Goal: Information Seeking & Learning: Learn about a topic

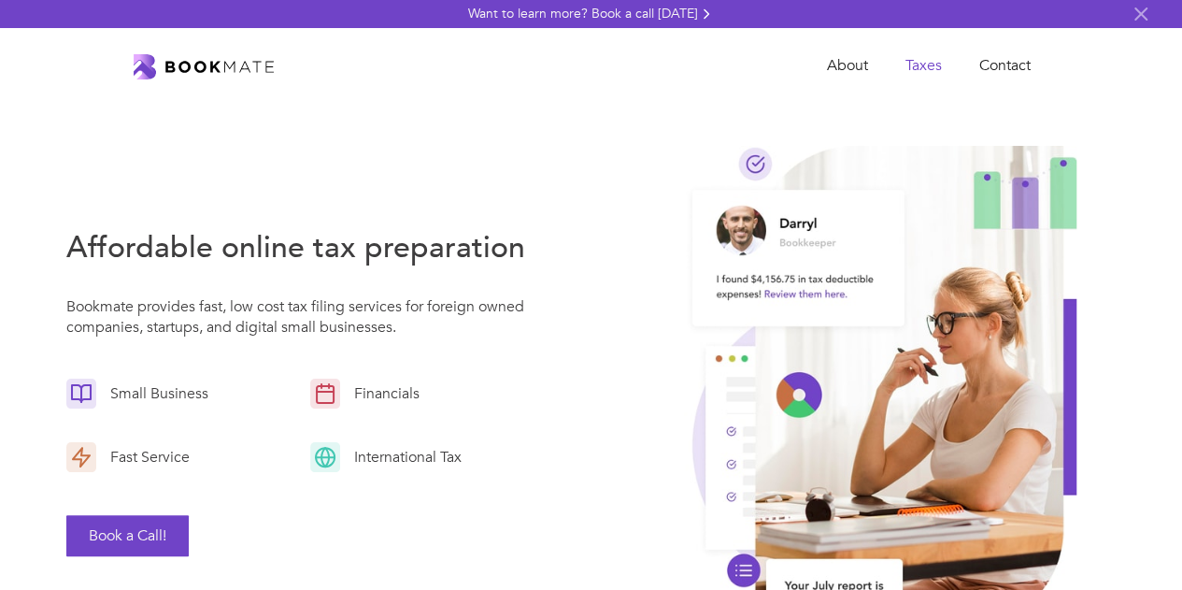
click at [923, 63] on link "Taxes" at bounding box center [924, 66] width 74 height 38
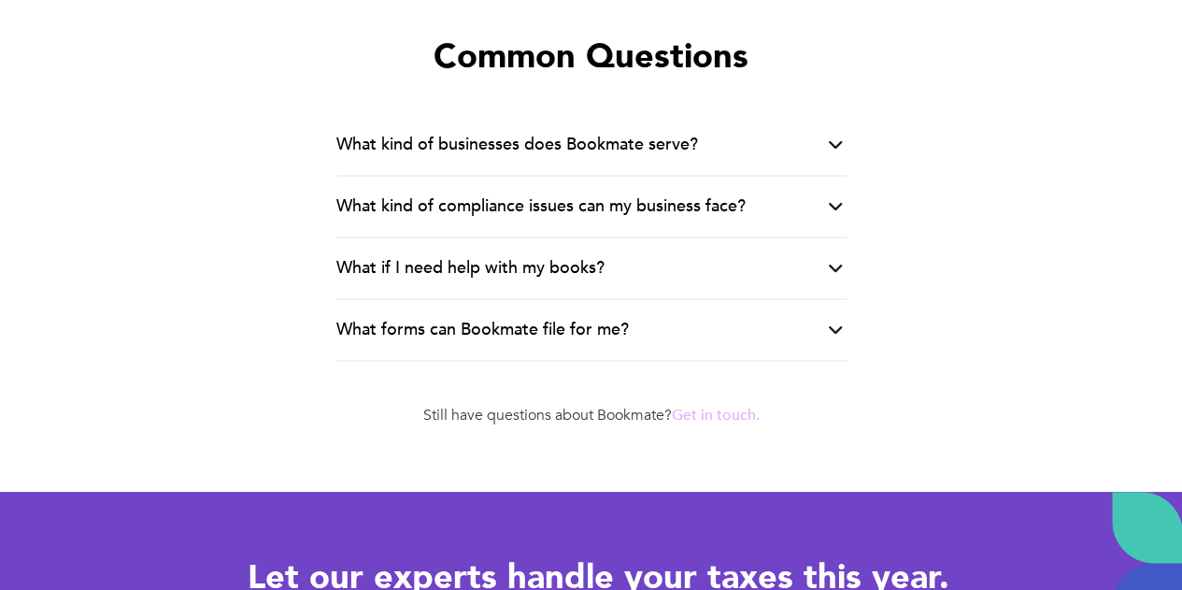
scroll to position [3084, 0]
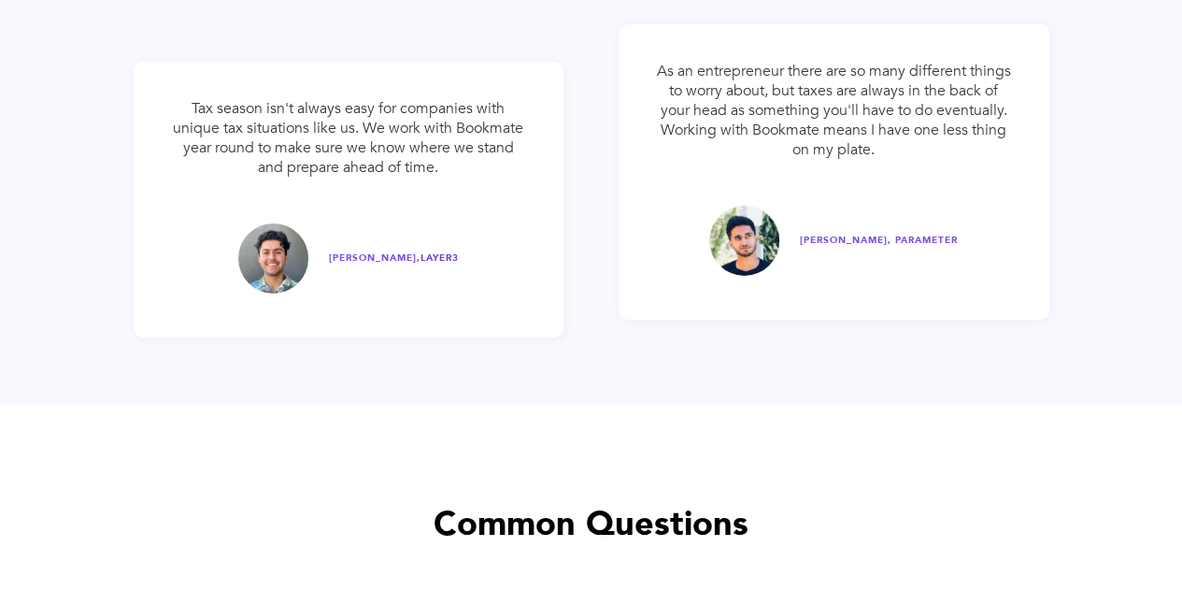
drag, startPoint x: 501, startPoint y: 253, endPoint x: 318, endPoint y: 254, distance: 183.2
click at [318, 254] on div "Tax season isn't always easy for companies with unique tax situations like us. …" at bounding box center [349, 200] width 431 height 276
copy div "DARIYA KHOJASTEH, LAYER3"
click at [892, 236] on span "VARUN IYER, PARAMETER" at bounding box center [879, 240] width 158 height 13
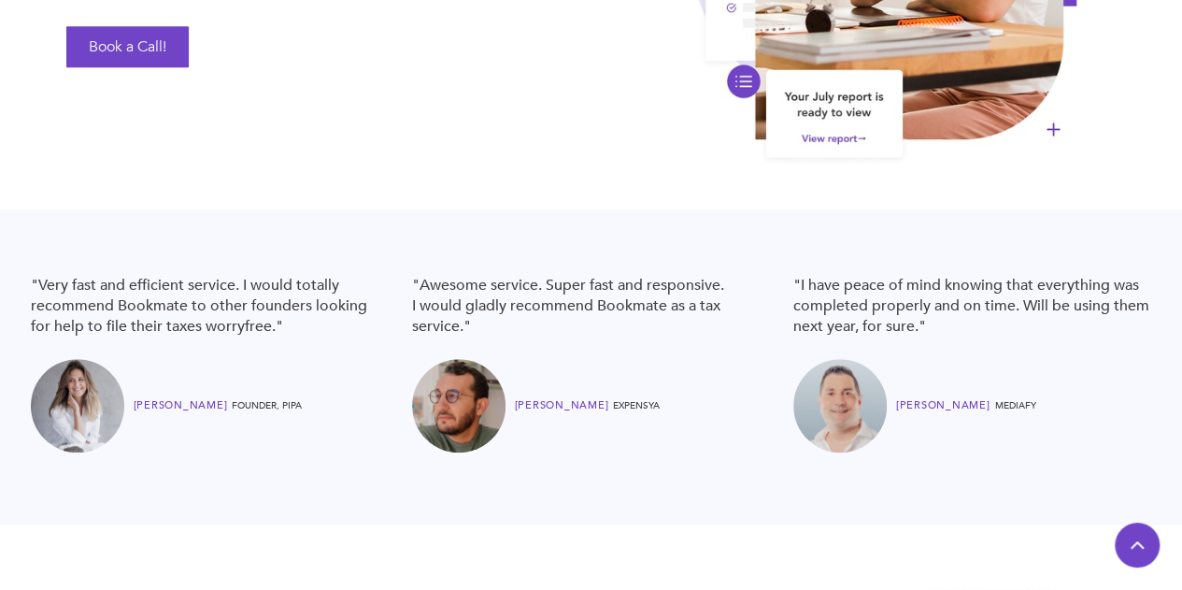
scroll to position [654, 0]
